Goal: Find specific page/section: Find specific page/section

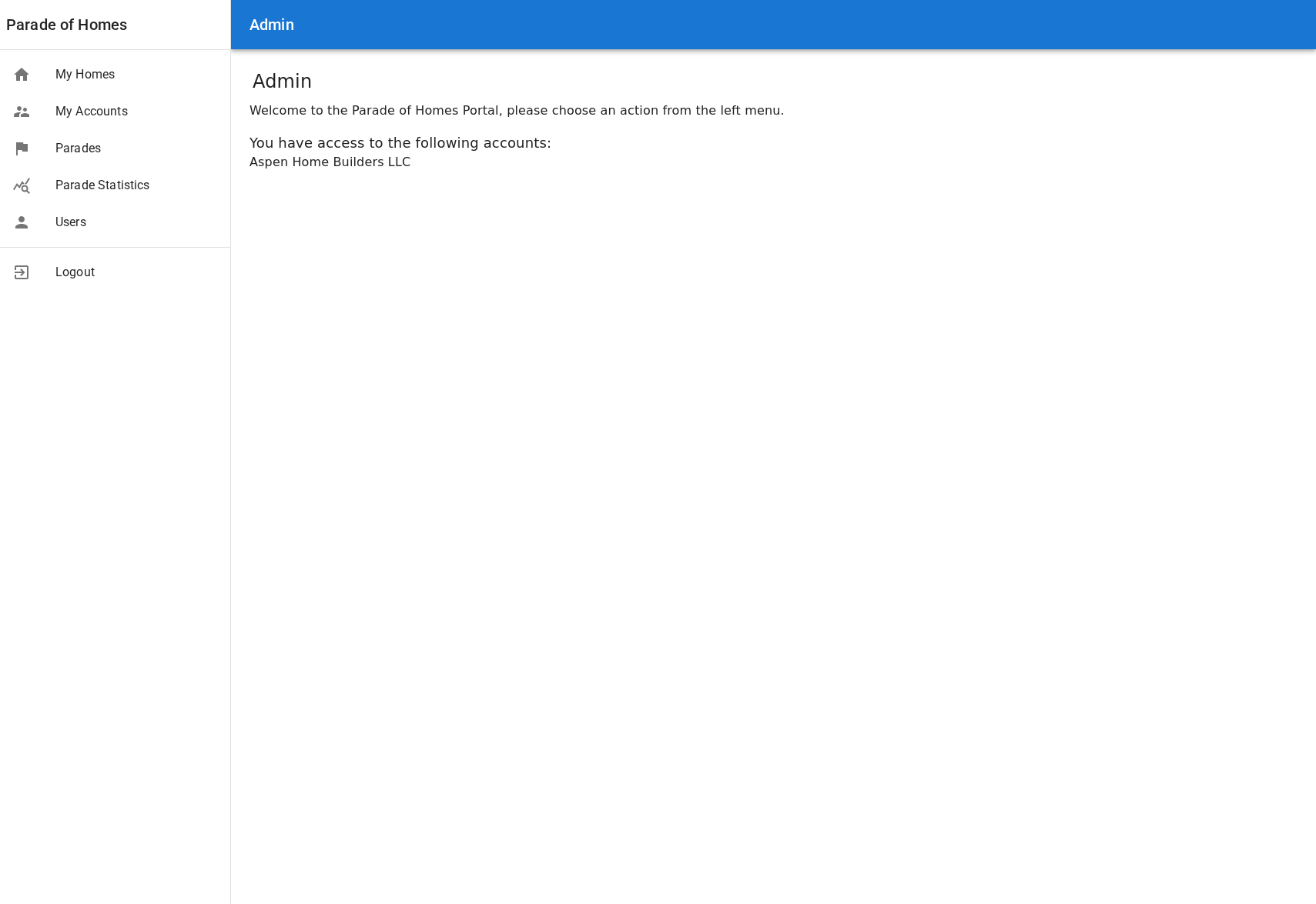
click at [97, 143] on span "Parades" at bounding box center [137, 149] width 162 height 19
click at [92, 143] on span "Parades" at bounding box center [137, 149] width 162 height 19
